Goal: Navigation & Orientation: Understand site structure

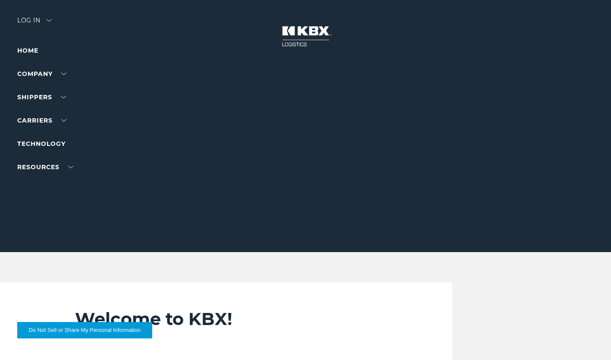
click at [385, 351] on div "Welcome to KBX! Find quick access to what you're looking for here. I am a shipp…" at bounding box center [305, 343] width 611 height 122
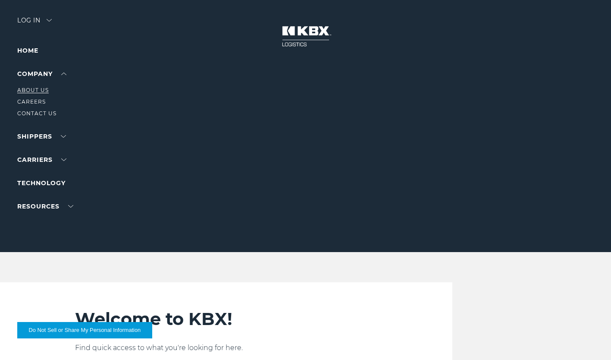
click at [36, 92] on link "About Us" at bounding box center [32, 90] width 31 height 6
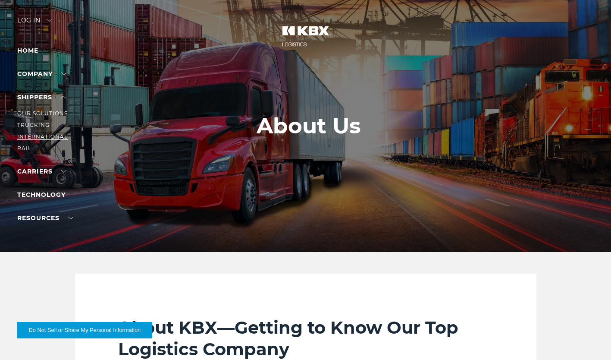
click at [36, 136] on link "International" at bounding box center [42, 136] width 50 height 6
